Goal: Navigation & Orientation: Find specific page/section

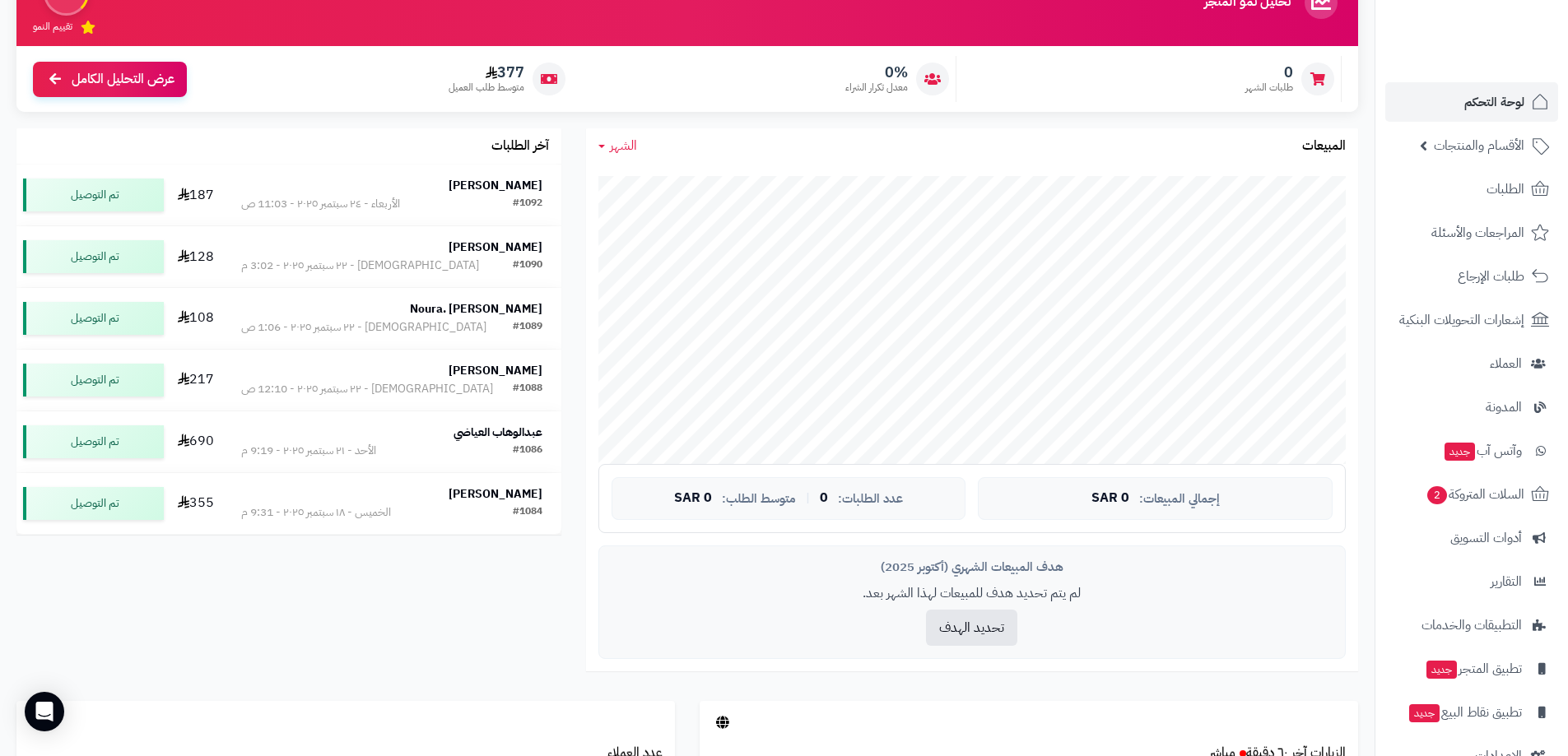
scroll to position [92, 0]
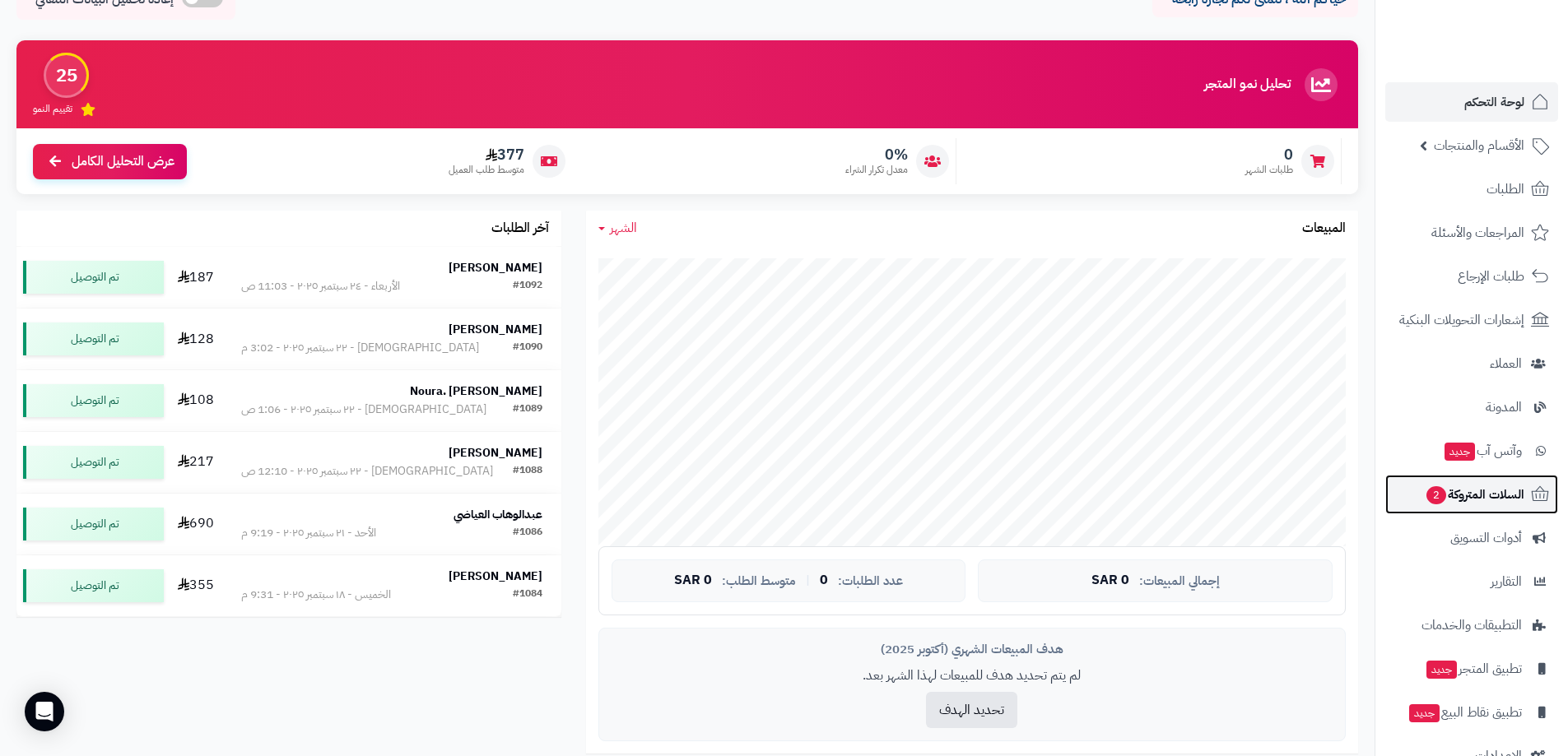
click at [1471, 501] on span "السلات المتروكة 2" at bounding box center [1474, 494] width 100 height 23
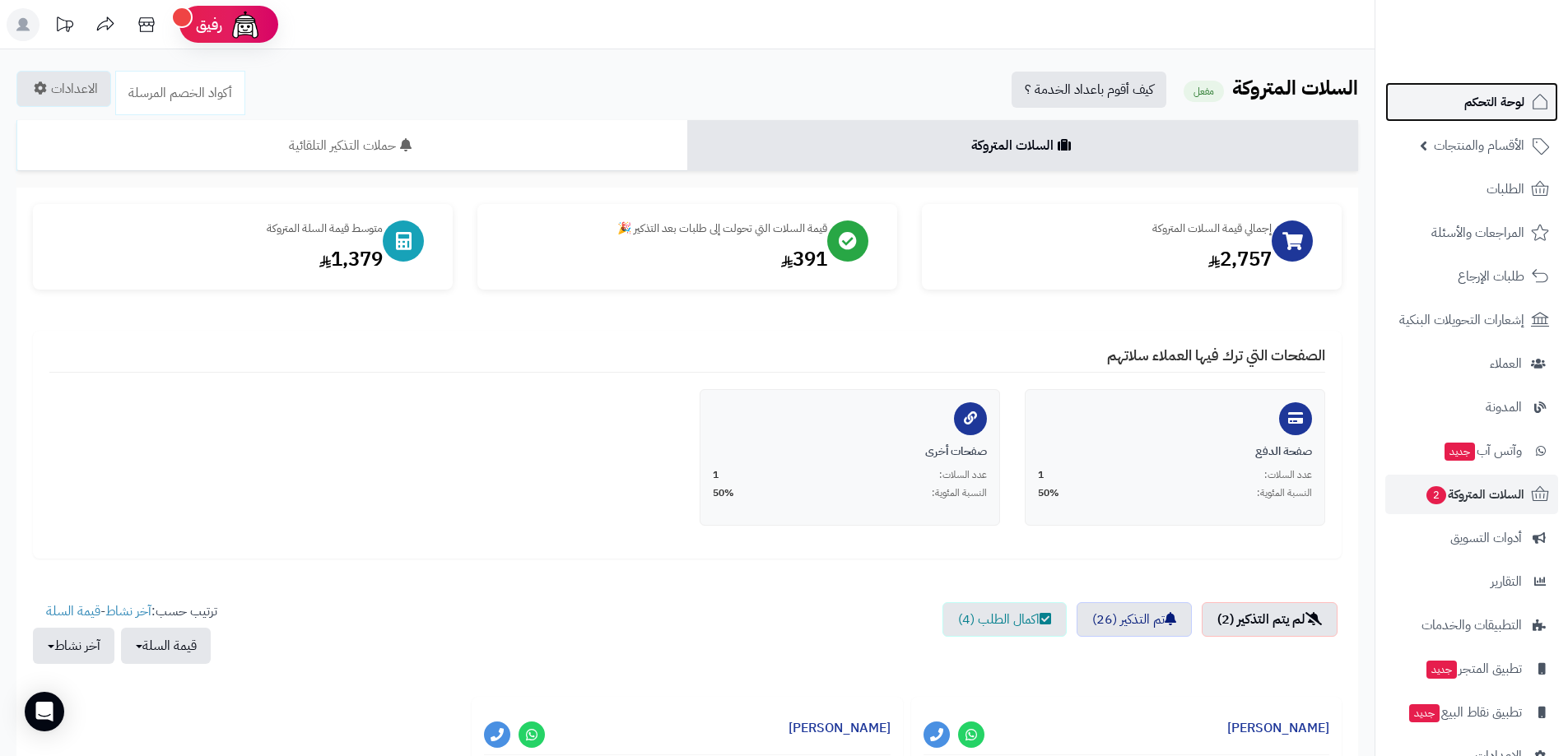
click at [1489, 102] on span "لوحة التحكم" at bounding box center [1493, 102] width 60 height 23
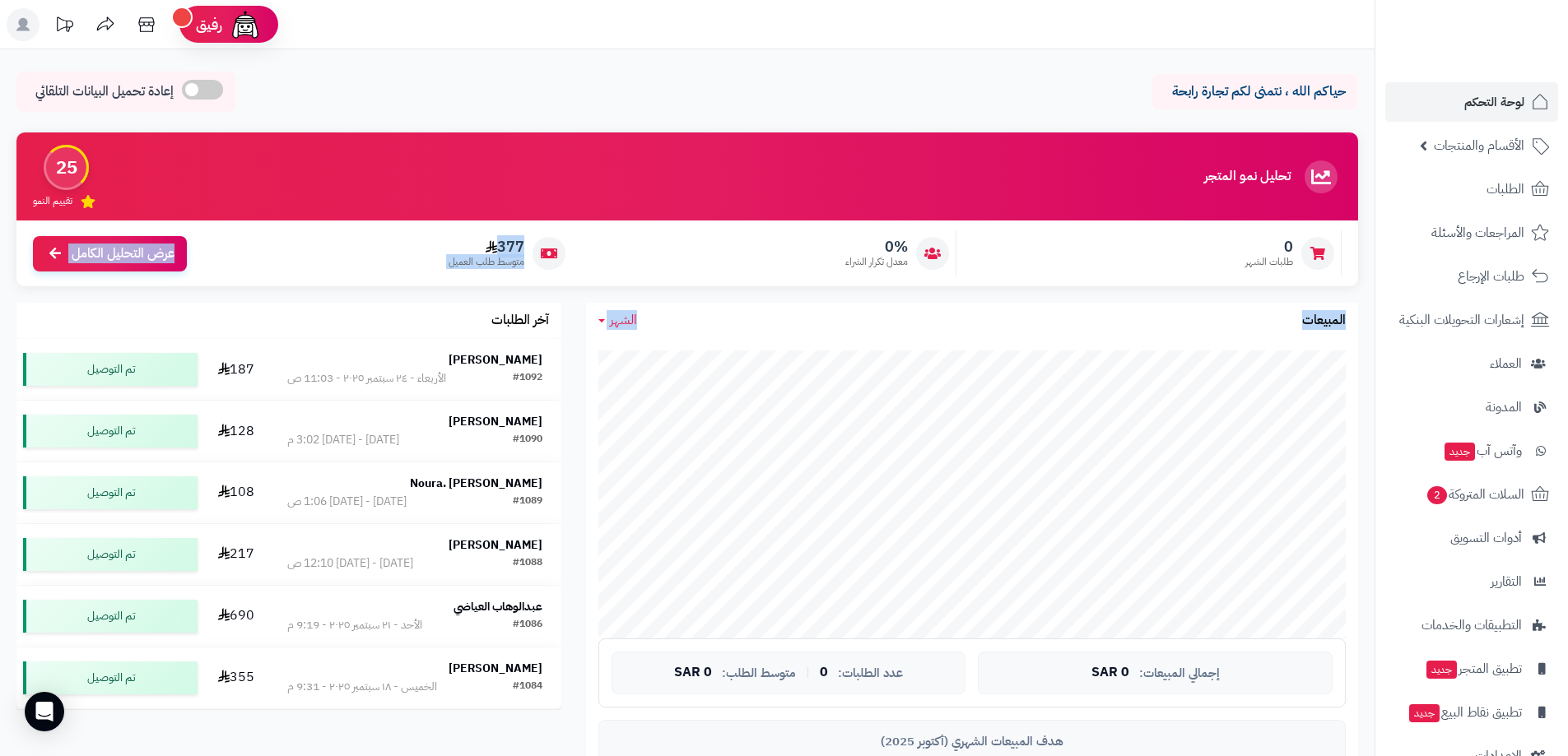
click at [598, 406] on div "تحليل نمو المتجر المرحلة الأولى 25 تقييم النمو 0 طلبات الشهر 0% معدل تكرار الشر…" at bounding box center [687, 504] width 1366 height 743
click at [566, 320] on div "آخر الطلبات Mostafa Alsomali #1092 الأربعاء - ٢٤ سبتمبر ٢٠٢٥ - 11:03 ص 187 تم ا…" at bounding box center [288, 513] width 569 height 421
click at [1498, 102] on span "لوحة التحكم" at bounding box center [1493, 102] width 60 height 23
